Goal: Task Accomplishment & Management: Manage account settings

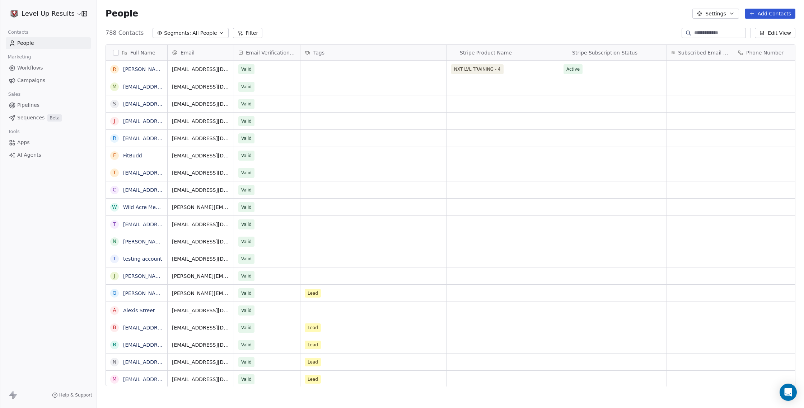
click at [32, 109] on span "Pipelines" at bounding box center [28, 106] width 22 height 8
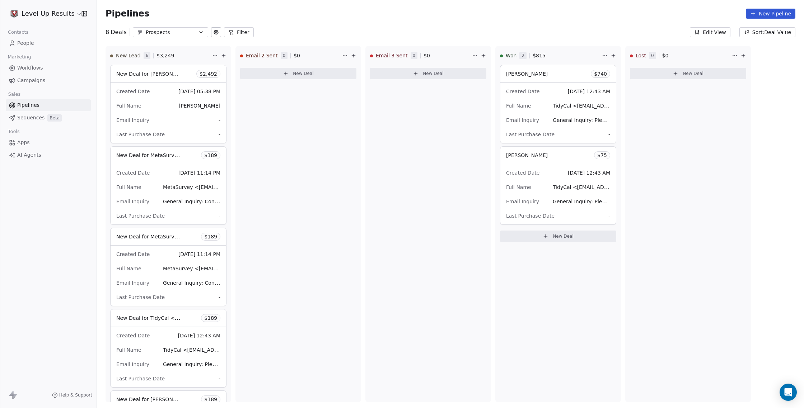
click at [145, 78] on div "New Deal for [PERSON_NAME] $ 2,492" at bounding box center [169, 73] width 116 height 17
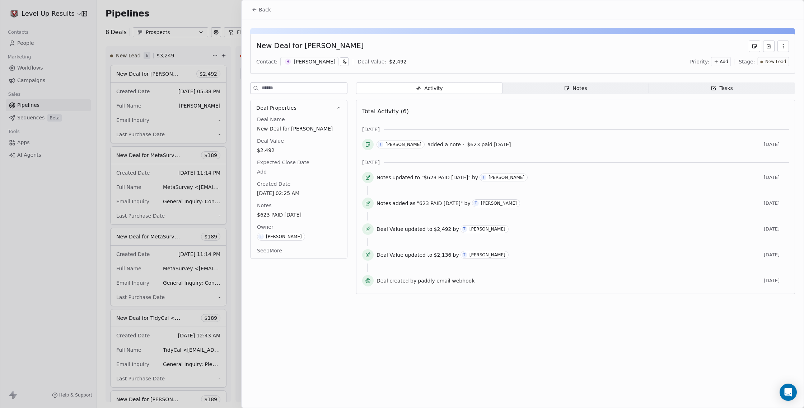
click at [784, 47] on icon "button" at bounding box center [783, 46] width 6 height 6
click at [755, 62] on div "Delete" at bounding box center [762, 61] width 48 height 11
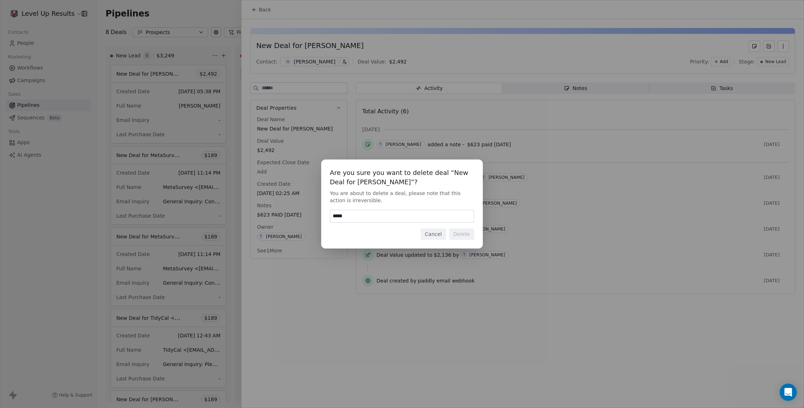
type input "******"
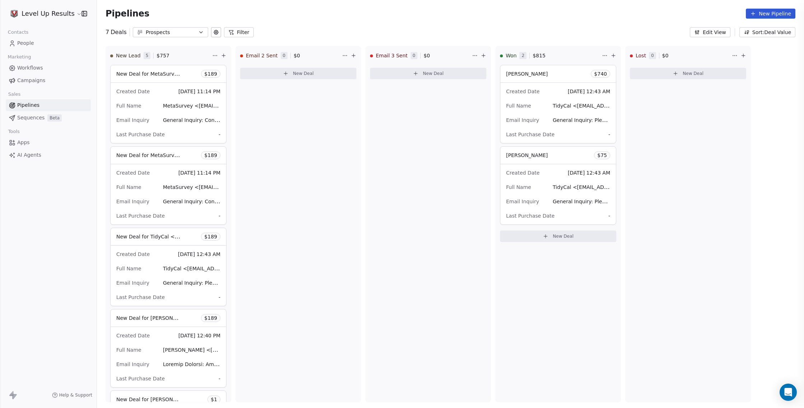
click at [254, 11] on div at bounding box center [402, 204] width 804 height 408
click at [189, 77] on div "New Deal for MetaSurvey < [EMAIL_ADDRESS][DOMAIN_NAME] > $ 189" at bounding box center [169, 73] width 116 height 17
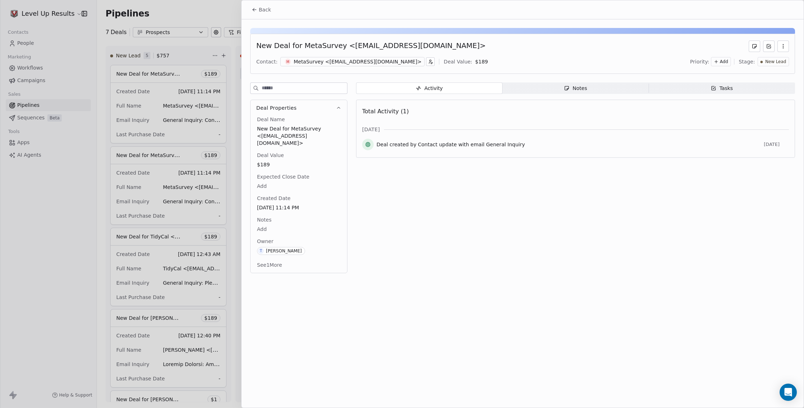
click at [784, 50] on button "button" at bounding box center [782, 46] width 11 height 11
click at [748, 64] on div "Delete" at bounding box center [762, 61] width 48 height 11
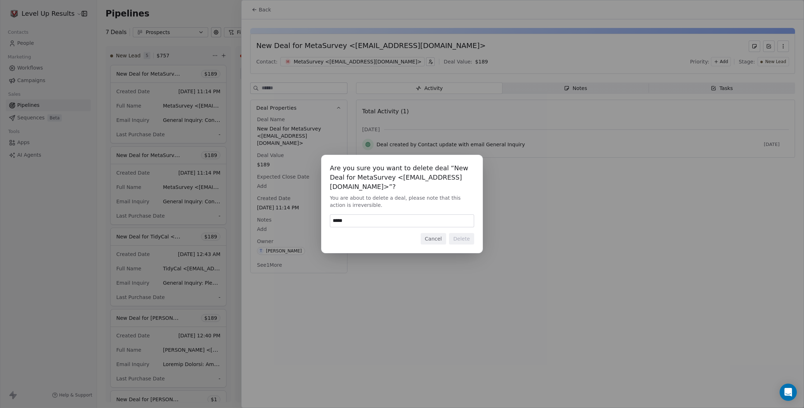
type input "******"
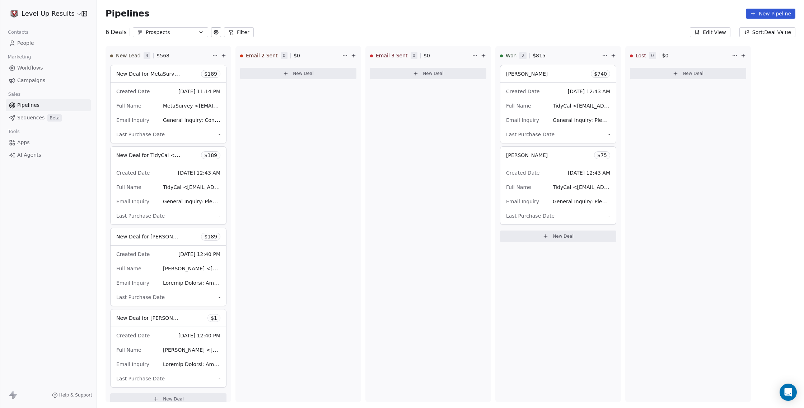
click at [161, 99] on div "Created Date [DATE] 11:14 PM Full Name MetaSurvey < [EMAIL_ADDRESS][DOMAIN_NAME…" at bounding box center [169, 113] width 116 height 60
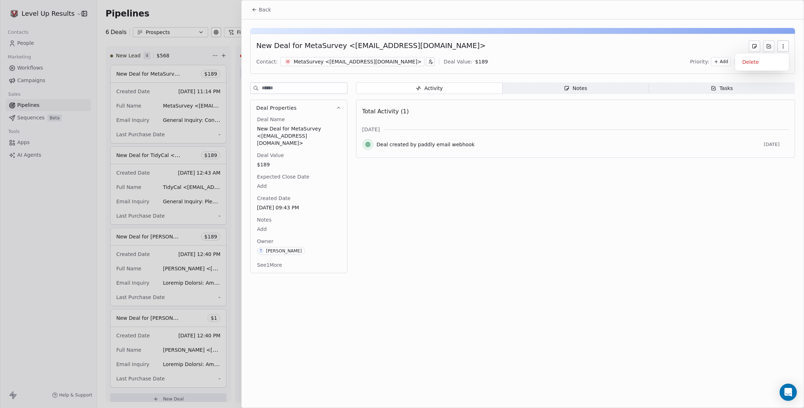
click at [782, 47] on icon "button" at bounding box center [783, 46] width 6 height 6
click at [758, 63] on div "Delete" at bounding box center [762, 61] width 48 height 11
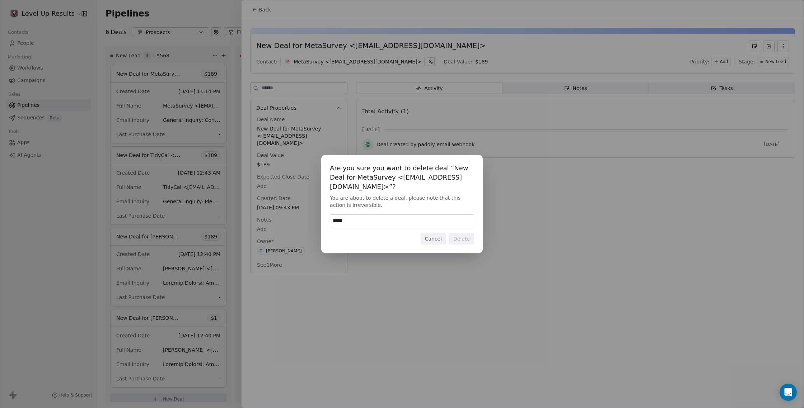
type input "******"
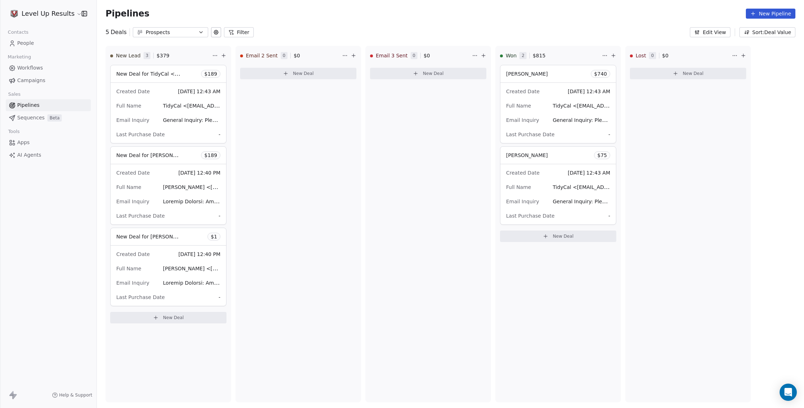
click at [170, 102] on span "TidyCal < [EMAIL_ADDRESS][DOMAIN_NAME] >" at bounding box center [191, 106] width 57 height 9
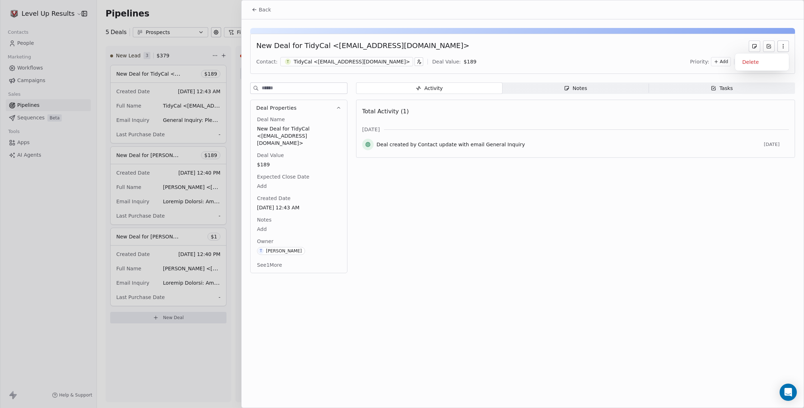
click at [785, 47] on icon "button" at bounding box center [783, 46] width 6 height 6
click at [767, 62] on div "Delete" at bounding box center [762, 61] width 48 height 11
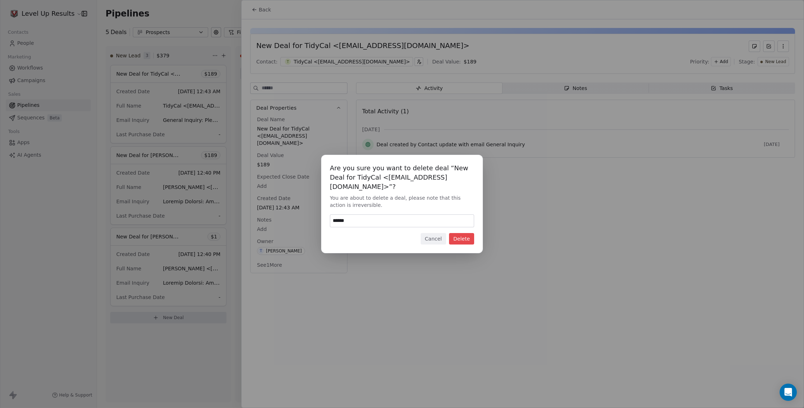
type input "******"
click at [463, 235] on button "Delete" at bounding box center [461, 238] width 25 height 11
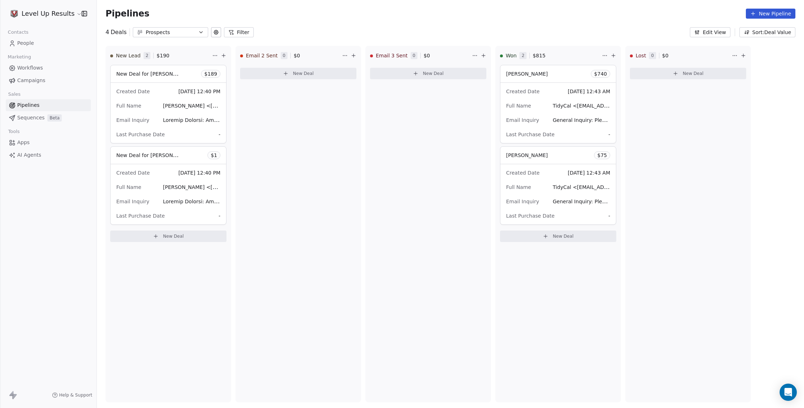
click at [186, 130] on div "Last Purchase Date -" at bounding box center [168, 134] width 104 height 11
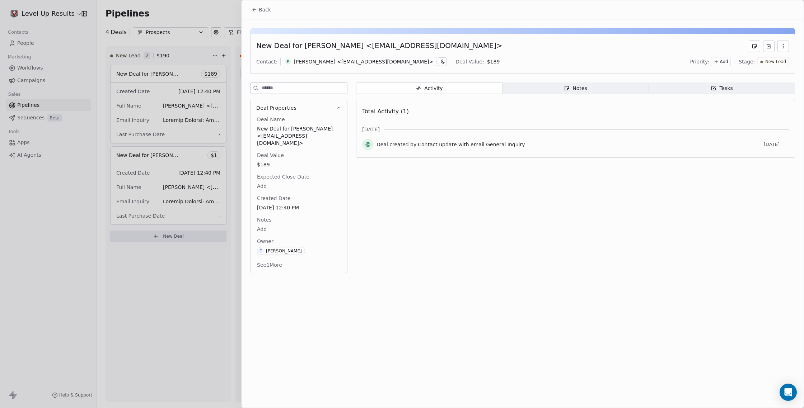
click at [780, 47] on icon "button" at bounding box center [783, 46] width 6 height 6
click at [767, 60] on div "Delete" at bounding box center [762, 61] width 48 height 11
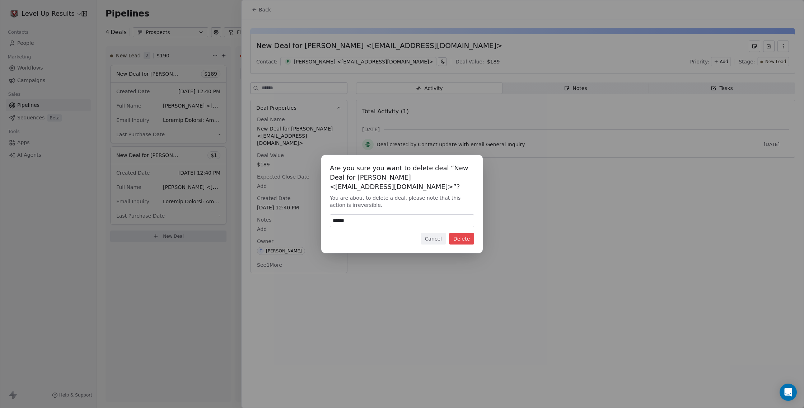
type input "******"
click at [464, 241] on button "Delete" at bounding box center [461, 238] width 25 height 11
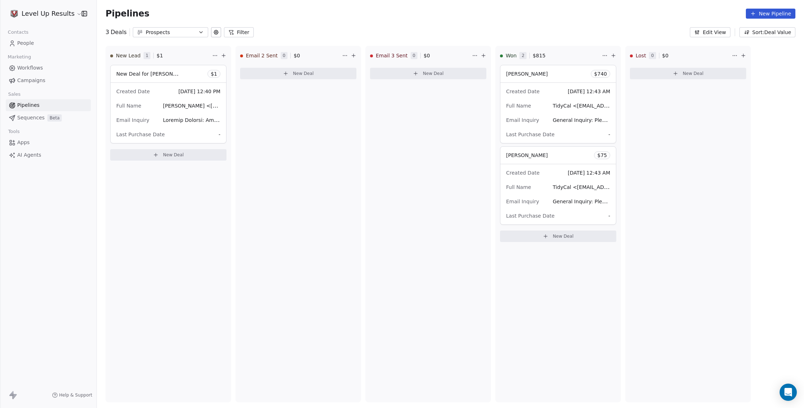
click at [180, 101] on div "Full Name [PERSON_NAME] < [EMAIL_ADDRESS][DOMAIN_NAME] >" at bounding box center [168, 105] width 104 height 11
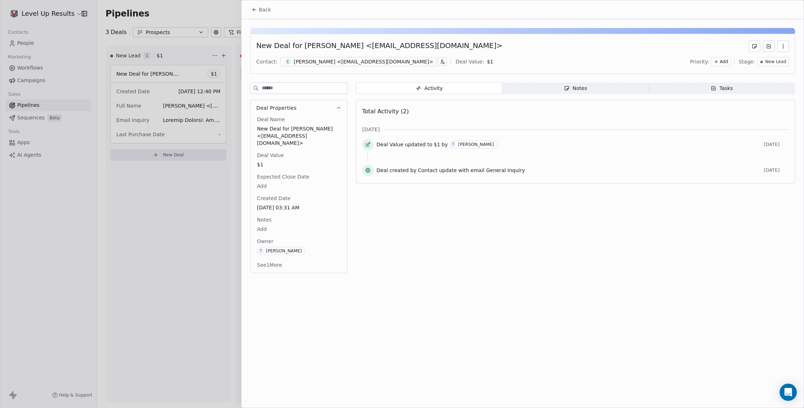
click at [784, 48] on icon "button" at bounding box center [783, 46] width 6 height 6
click at [769, 63] on div "Delete" at bounding box center [762, 61] width 48 height 11
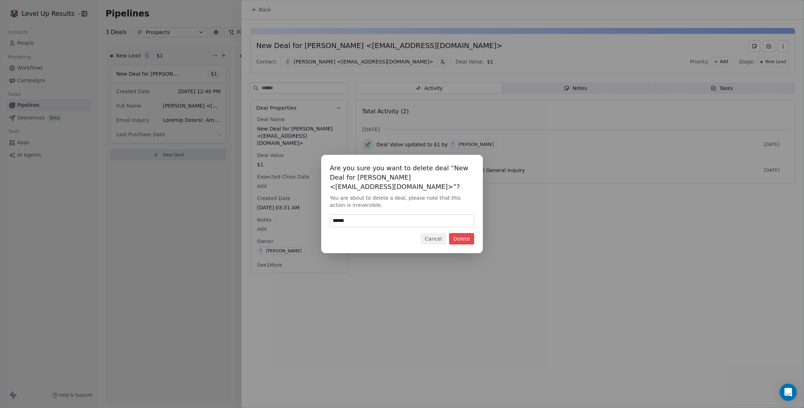
type input "******"
click at [462, 238] on button "Delete" at bounding box center [461, 238] width 25 height 11
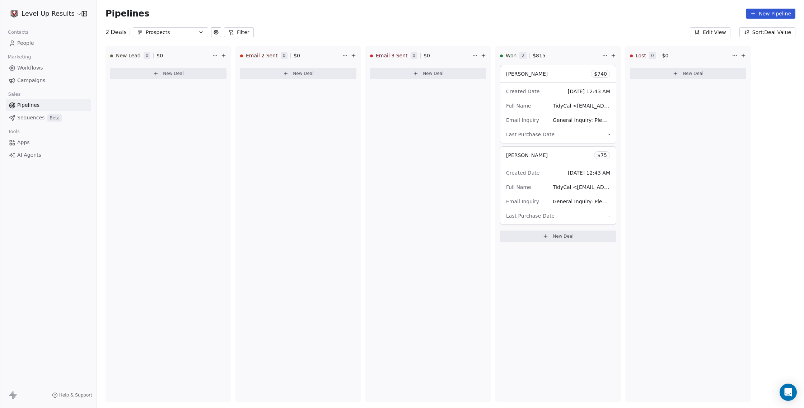
click at [534, 131] on span "Last Purchase Date" at bounding box center [530, 134] width 48 height 9
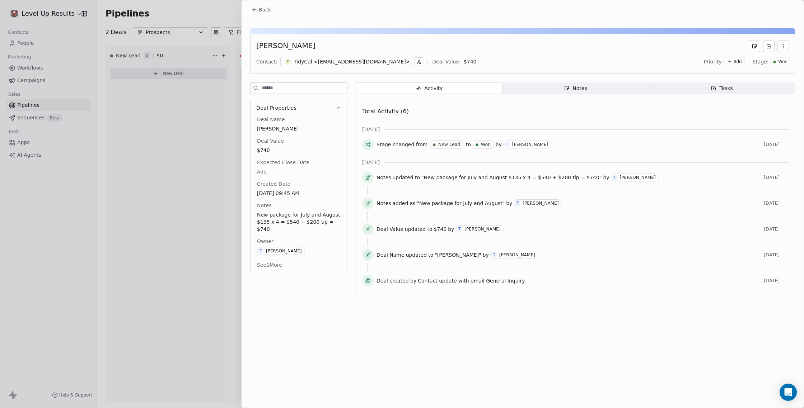
click at [786, 50] on button "button" at bounding box center [782, 46] width 11 height 11
click at [756, 67] on div "Delete" at bounding box center [762, 61] width 54 height 17
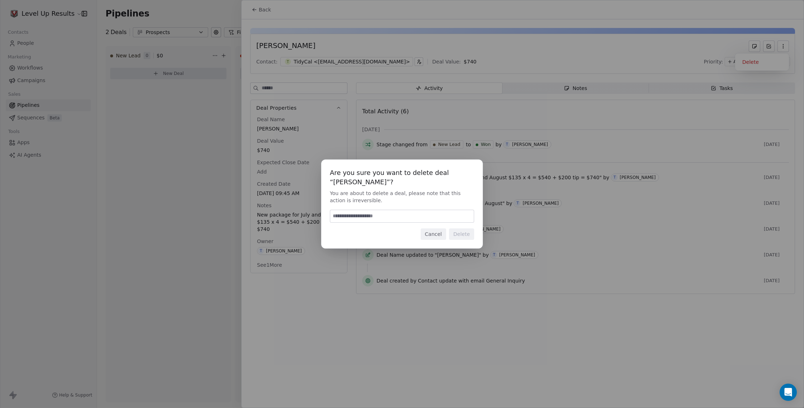
click at [756, 65] on div "Are you sure you want to delete deal “[PERSON_NAME]”? You are about to delete a…" at bounding box center [402, 204] width 804 height 408
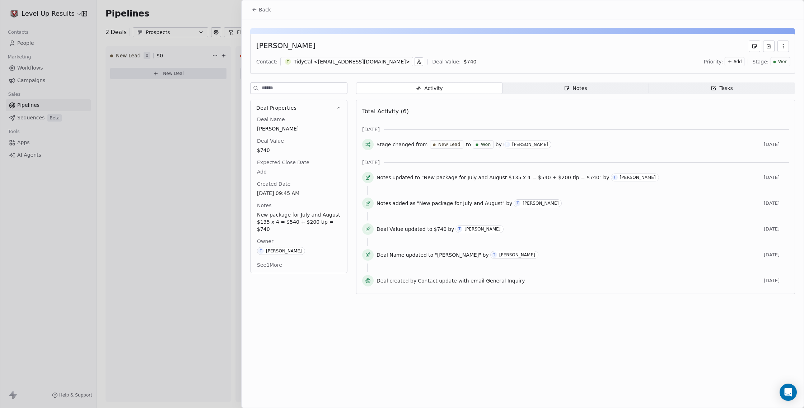
click at [787, 47] on button "button" at bounding box center [782, 46] width 11 height 11
click at [765, 62] on div "Delete" at bounding box center [762, 61] width 48 height 11
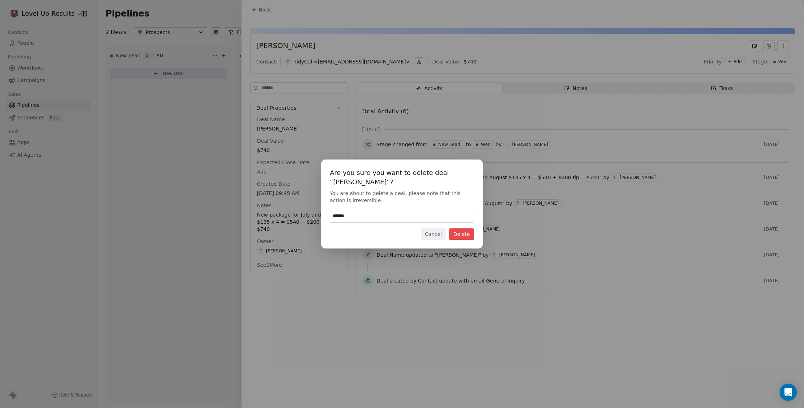
type input "******"
click at [434, 236] on button "Cancel" at bounding box center [433, 234] width 25 height 11
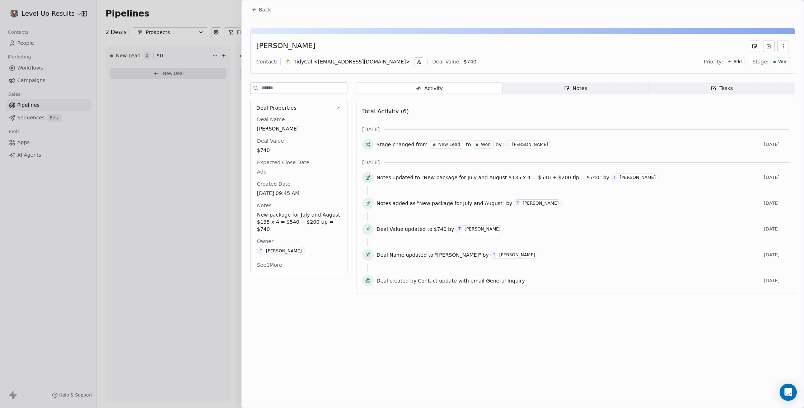
click at [261, 6] on span "Back" at bounding box center [265, 9] width 12 height 7
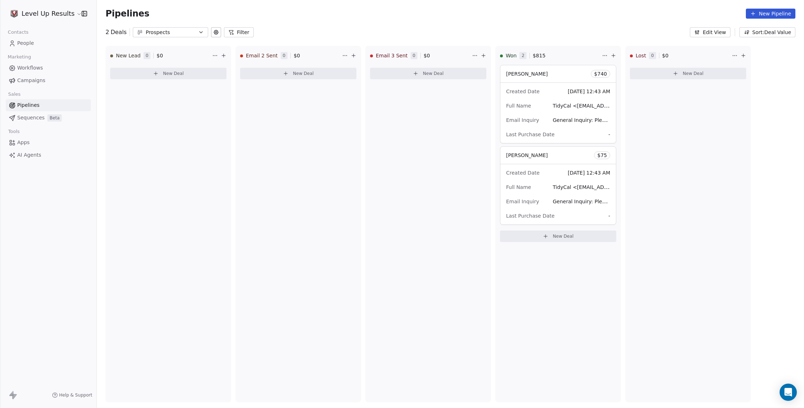
click at [580, 157] on div "[PERSON_NAME] $ 75" at bounding box center [558, 155] width 116 height 17
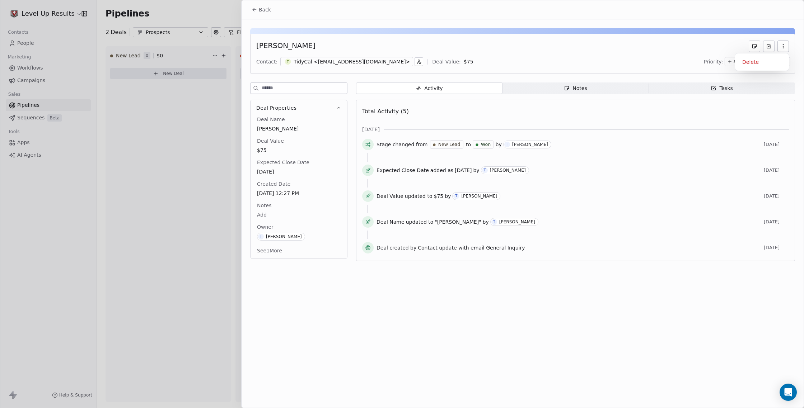
click at [784, 43] on button "button" at bounding box center [782, 46] width 11 height 11
click at [766, 62] on div "Delete" at bounding box center [762, 61] width 48 height 11
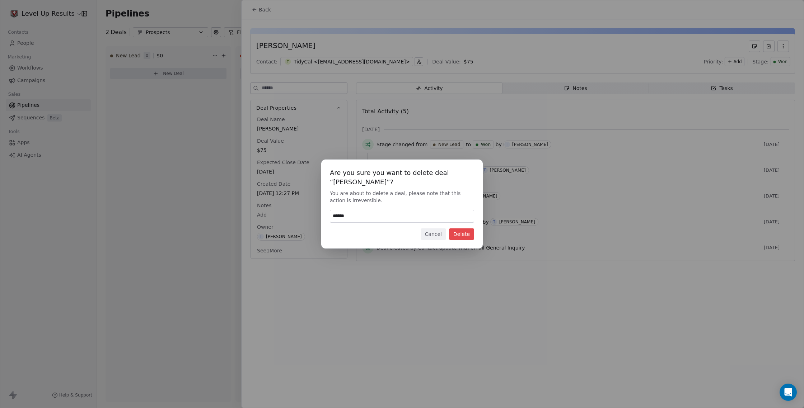
type input "******"
click at [467, 237] on button "Delete" at bounding box center [461, 234] width 25 height 11
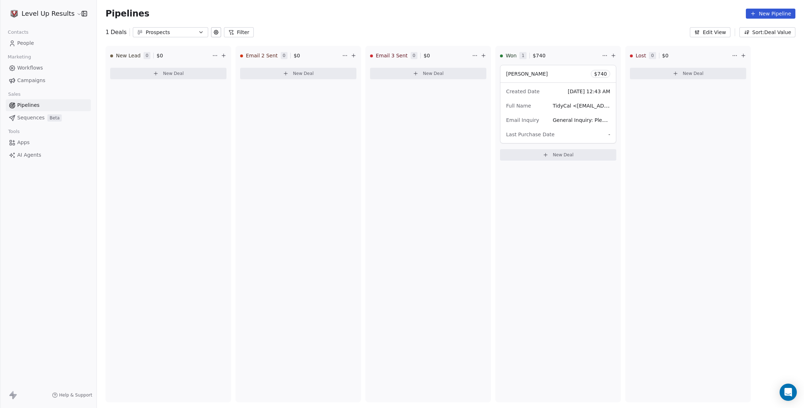
click at [29, 46] on span "People" at bounding box center [25, 43] width 17 height 8
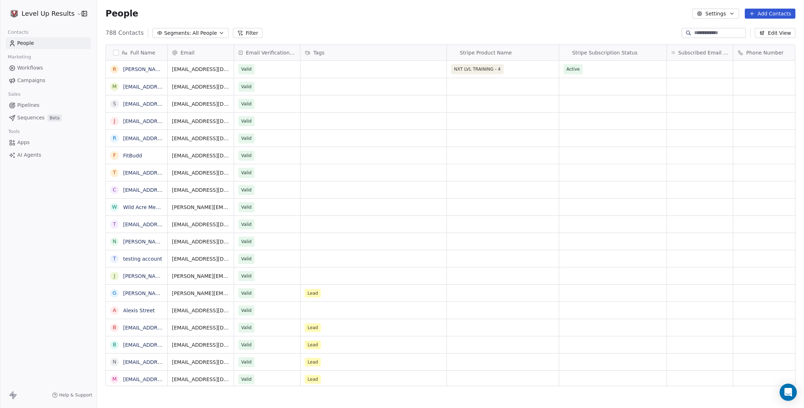
scroll to position [359, 707]
click at [36, 116] on span "Sequences" at bounding box center [30, 118] width 27 height 8
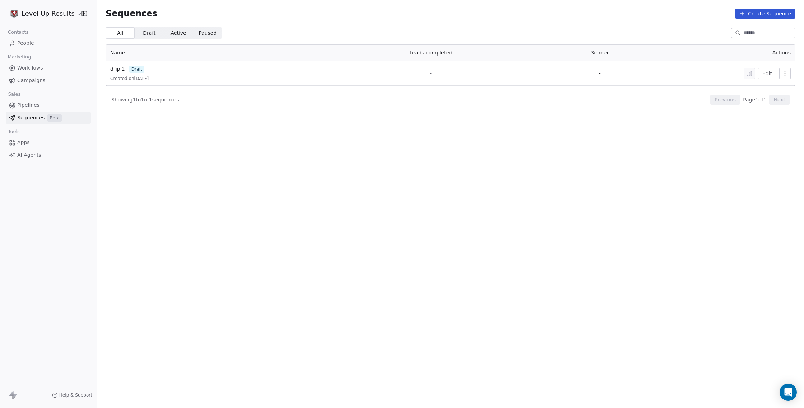
click at [25, 143] on span "Apps" at bounding box center [23, 143] width 13 height 8
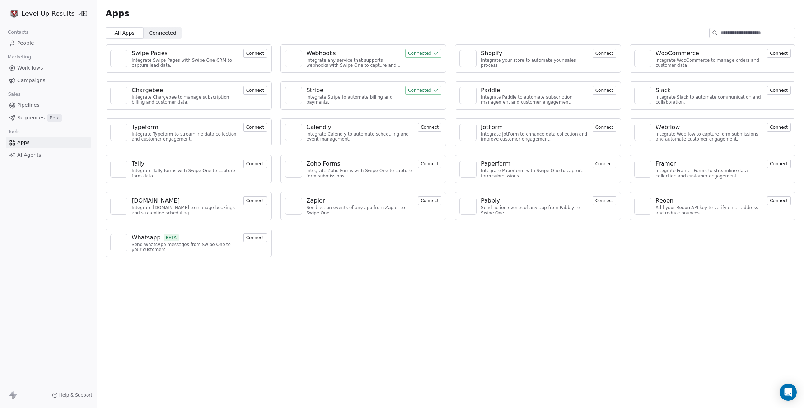
click at [27, 158] on span "AI Agents" at bounding box center [29, 155] width 24 height 8
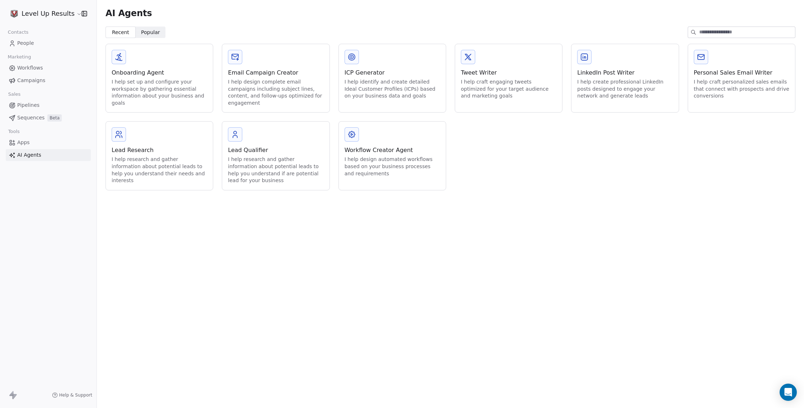
click at [67, 13] on html "Level Up Results Contacts People Marketing Workflows Campaigns Sales Pipelines …" at bounding box center [402, 204] width 804 height 408
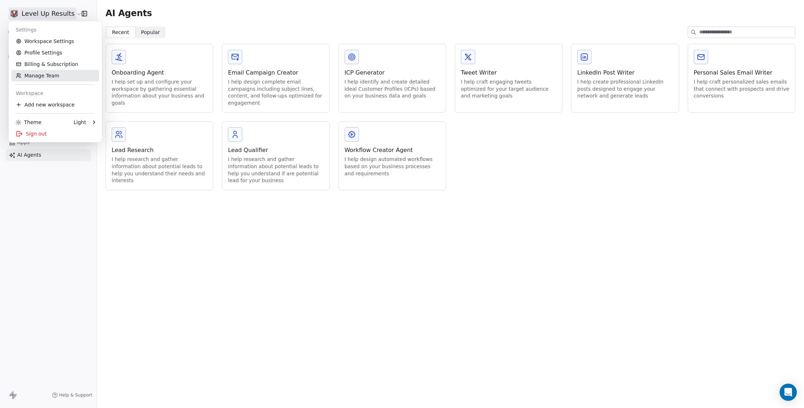
click at [58, 75] on link "Manage Team" at bounding box center [55, 75] width 88 height 11
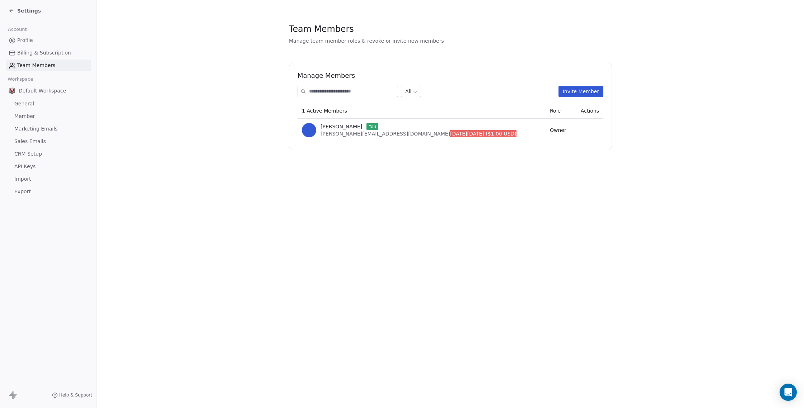
click at [357, 91] on input at bounding box center [353, 91] width 89 height 11
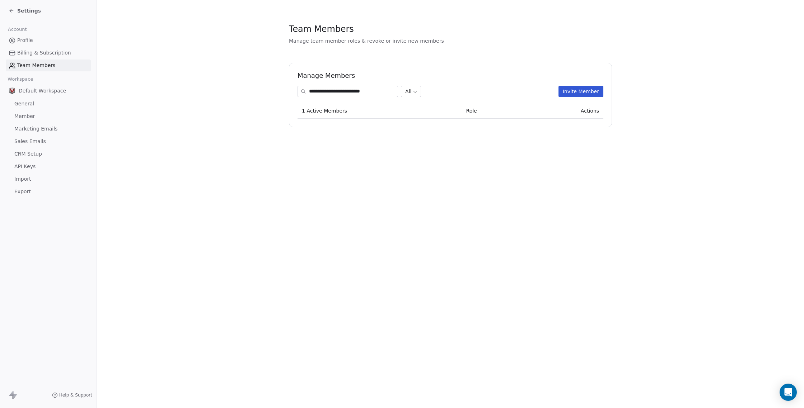
type input "**********"
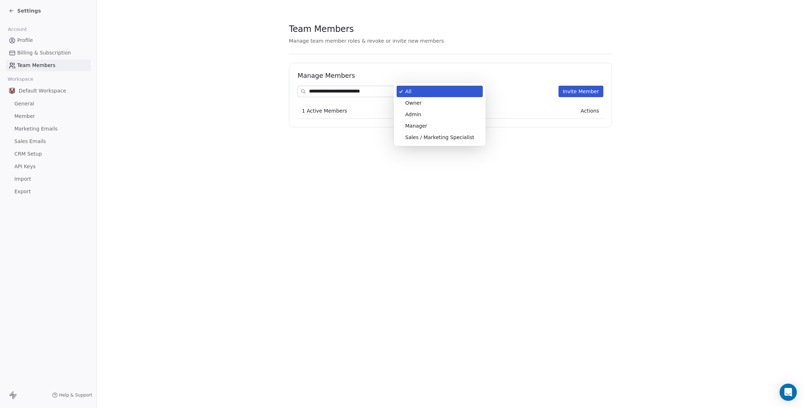
click at [413, 92] on body "**********" at bounding box center [402, 204] width 804 height 408
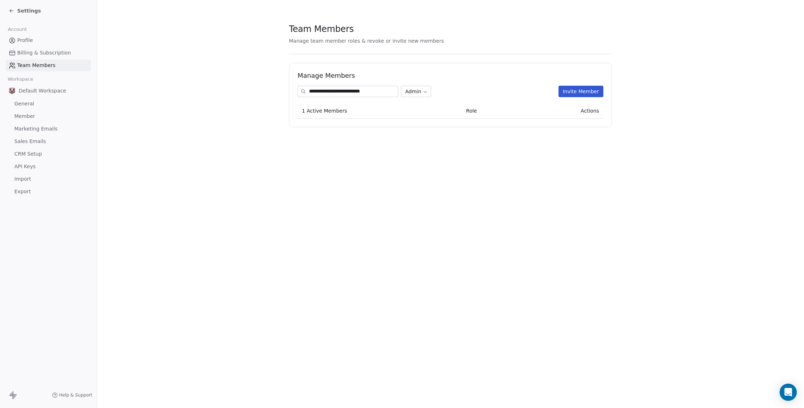
click at [573, 93] on button "Invite Member" at bounding box center [581, 91] width 45 height 11
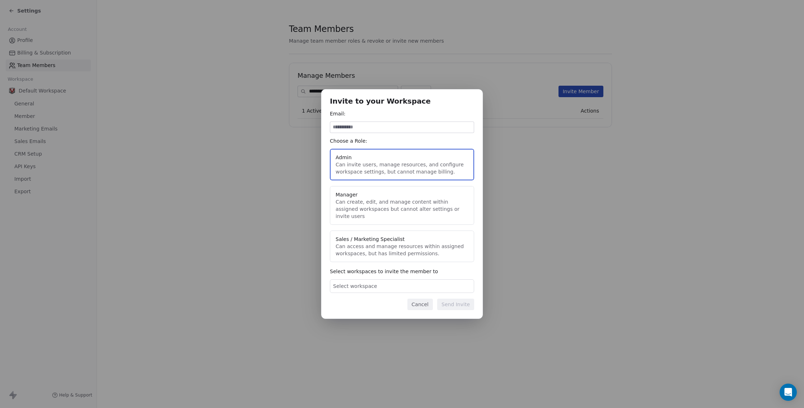
click at [411, 128] on input at bounding box center [402, 127] width 144 height 11
type input "**********"
click at [363, 283] on span "Select workspace" at bounding box center [355, 286] width 44 height 7
click at [376, 306] on div "Default Workspace" at bounding box center [402, 314] width 144 height 17
click at [338, 316] on button "Suggestions" at bounding box center [340, 315] width 6 height 6
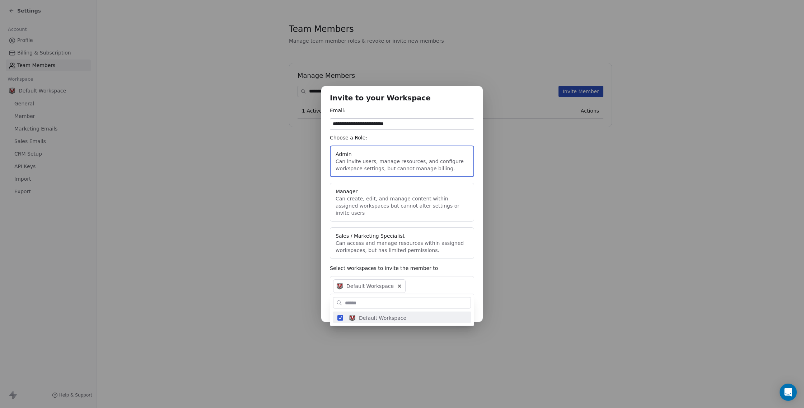
click at [472, 271] on div "**********" at bounding box center [402, 204] width 804 height 236
click at [461, 302] on button "Send Invite" at bounding box center [455, 307] width 37 height 11
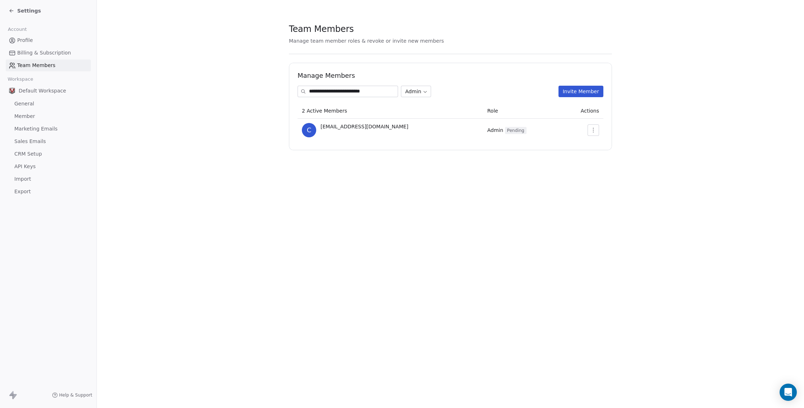
click at [9, 8] on icon at bounding box center [12, 11] width 6 height 6
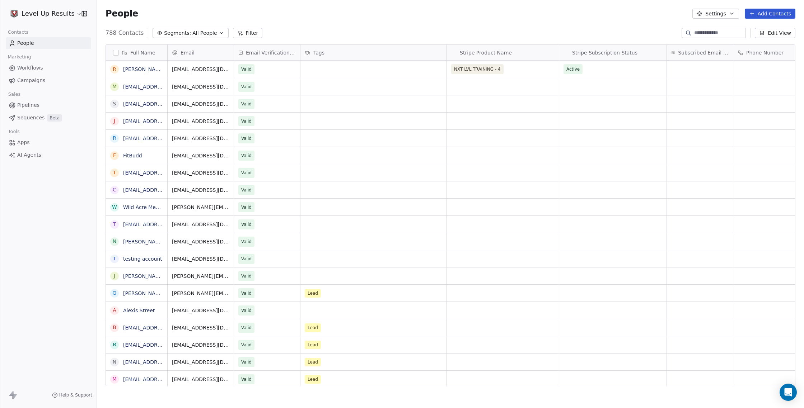
scroll to position [359, 707]
